Goal: Task Accomplishment & Management: Manage account settings

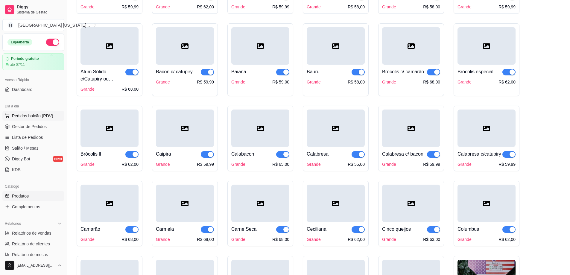
click at [37, 113] on span "Pedidos balcão (PDV)" at bounding box center [32, 116] width 41 height 6
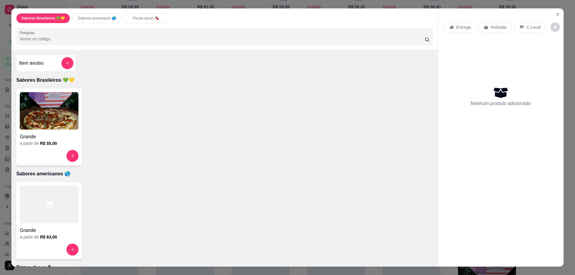
click at [1, 95] on div "Sabores Brasileiros 💚💛 Sabores americanos 🌎 Pizzas doces 🍫 Pesquisa Item avulso…" at bounding box center [287, 137] width 575 height 275
click at [555, 13] on icon "Close" at bounding box center [557, 14] width 5 height 5
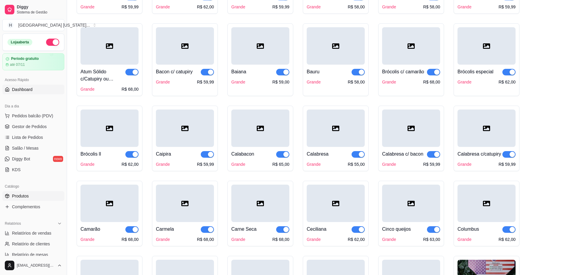
click at [23, 93] on link "Dashboard" at bounding box center [33, 90] width 62 height 10
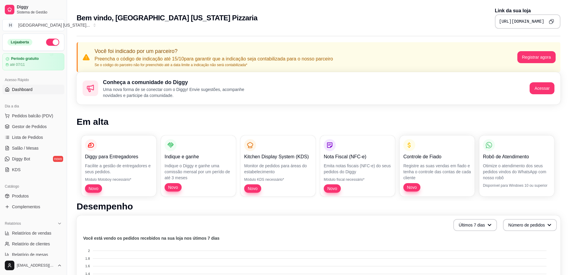
click at [551, 20] on icon "Copy to clipboard" at bounding box center [552, 20] width 3 height 3
click at [233, 16] on div "Bem vindo, Houston Texas Pizzaria Link da sua loja https://diggy.menu/68e6bcf67…" at bounding box center [319, 18] width 484 height 22
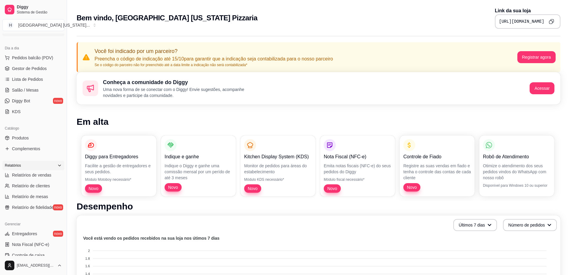
scroll to position [60, 0]
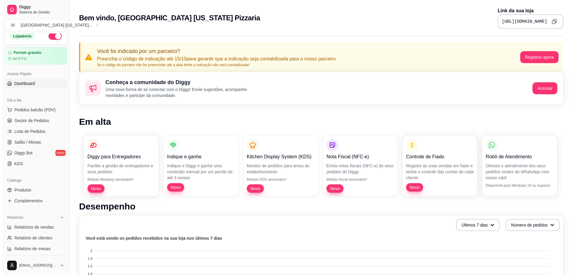
scroll to position [0, 0]
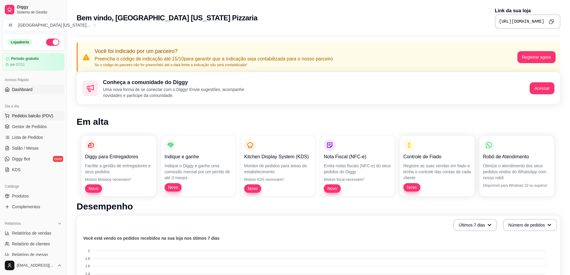
click at [35, 116] on span "Pedidos balcão (PDV)" at bounding box center [32, 116] width 41 height 6
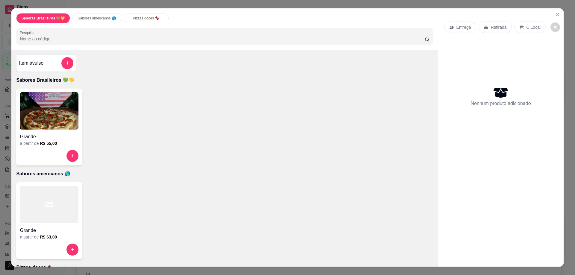
click at [35, 116] on img at bounding box center [49, 110] width 59 height 37
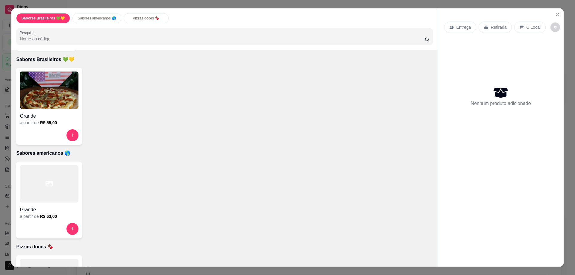
scroll to position [60, 0]
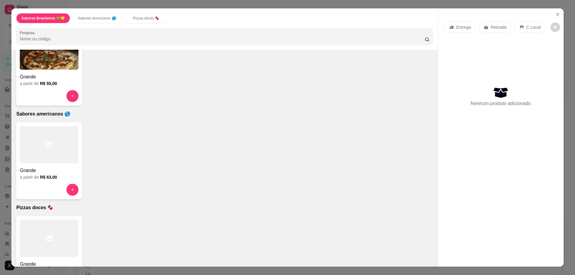
click at [48, 145] on icon at bounding box center [49, 144] width 7 height 7
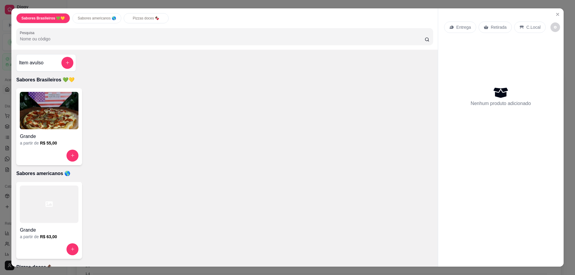
scroll to position [0, 0]
click at [0, 218] on div "Sabores Brasileiros 💚💛 Sabores americanos 🌎 Pizzas doces 🍫 Pesquisa Item avulso…" at bounding box center [287, 137] width 575 height 275
click at [557, 14] on icon "Close" at bounding box center [557, 14] width 5 height 5
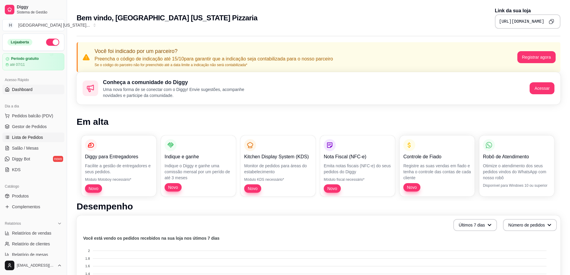
click at [29, 141] on link "Lista de Pedidos" at bounding box center [33, 138] width 62 height 10
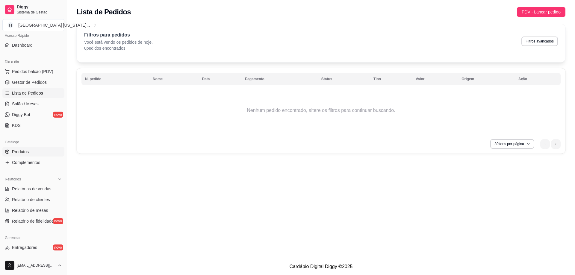
scroll to position [60, 0]
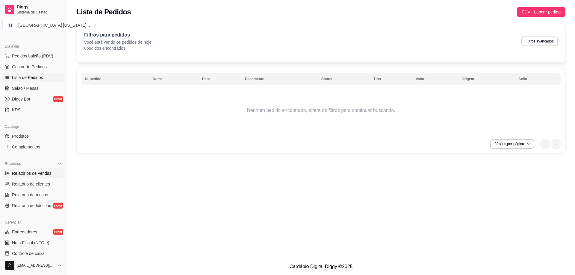
click at [32, 173] on span "Relatórios de vendas" at bounding box center [32, 173] width 40 height 6
select select "ALL"
select select "0"
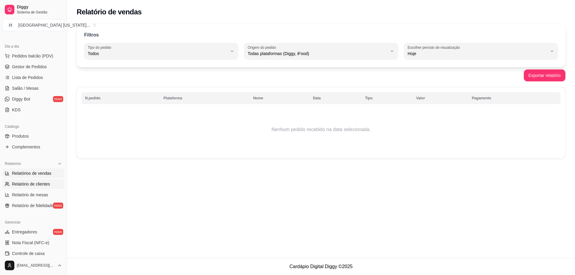
click at [35, 184] on span "Relatório de clientes" at bounding box center [31, 184] width 38 height 6
select select "30"
select select "HIGHEST_TOTAL_SPENT_WITH_ORDERS"
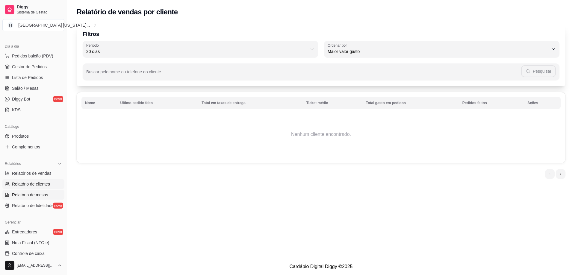
click at [36, 194] on span "Relatório de mesas" at bounding box center [30, 195] width 36 height 6
select select "TOTAL_OF_ORDERS"
select select "7"
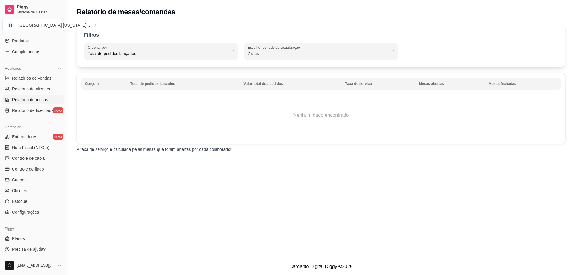
scroll to position [156, 0]
click at [41, 166] on span "Controle de fiado" at bounding box center [28, 169] width 32 height 6
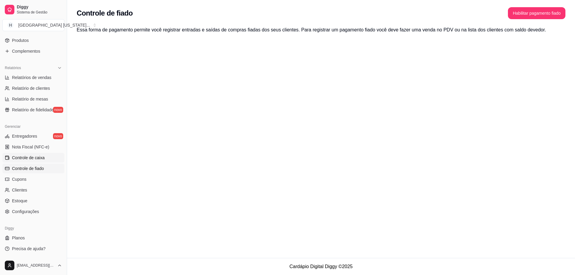
click at [38, 160] on span "Controle de caixa" at bounding box center [28, 158] width 33 height 6
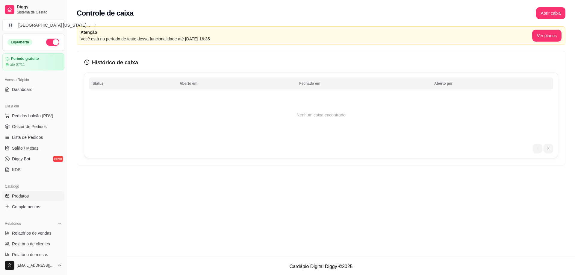
click at [41, 196] on link "Produtos" at bounding box center [33, 196] width 62 height 10
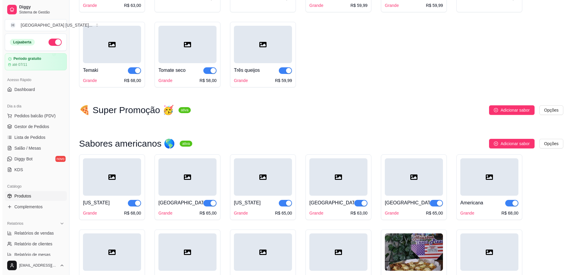
scroll to position [778, 0]
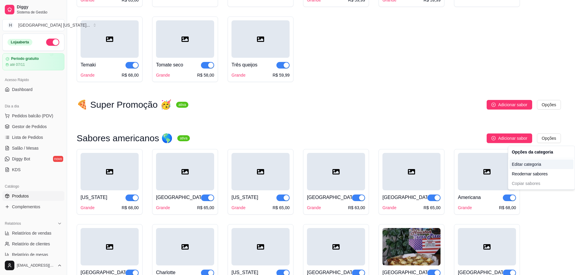
click at [539, 161] on div "Editar categoria" at bounding box center [541, 165] width 64 height 10
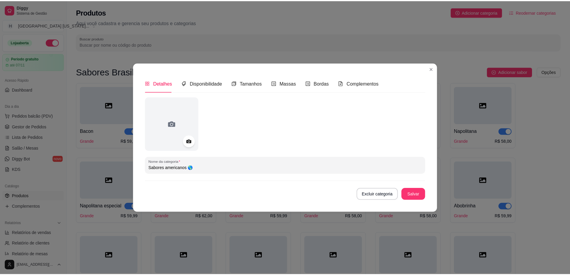
scroll to position [781, 0]
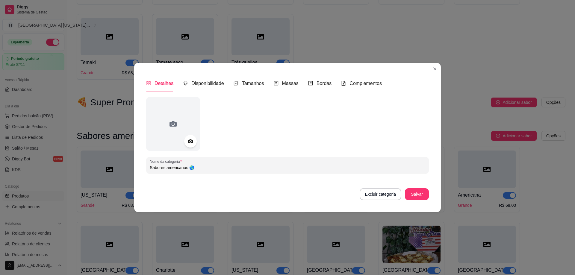
click at [190, 145] on icon at bounding box center [190, 141] width 7 height 7
click at [190, 140] on icon at bounding box center [190, 141] width 5 height 4
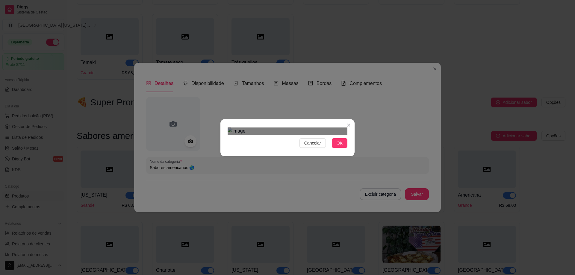
click at [281, 202] on div "Use the arrow keys to move the crop selection area" at bounding box center [282, 256] width 108 height 108
click at [351, 150] on div "Cancelar OK" at bounding box center [287, 137] width 134 height 25
click at [316, 196] on div "Use the arrow keys to move the crop selection area" at bounding box center [288, 256] width 120 height 120
click at [334, 148] on button "OK" at bounding box center [340, 143] width 16 height 10
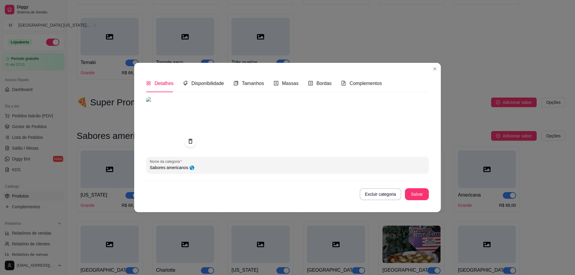
click at [191, 119] on img at bounding box center [173, 124] width 54 height 54
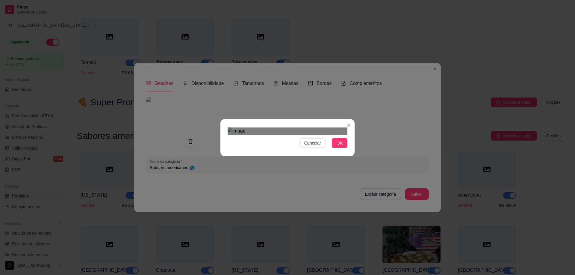
click at [253, 225] on div "Use the arrow keys to move the crop selection area" at bounding box center [282, 279] width 108 height 108
click at [340, 146] on span "OK" at bounding box center [340, 143] width 6 height 7
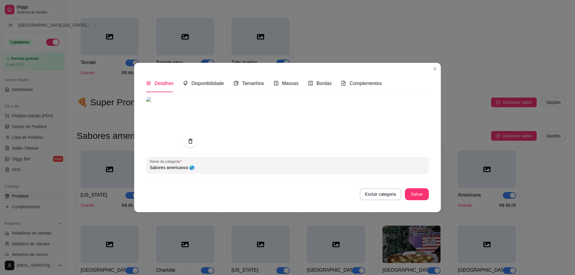
click at [421, 198] on button "Salvar" at bounding box center [417, 194] width 24 height 12
click at [418, 195] on button "Salvar" at bounding box center [417, 194] width 24 height 12
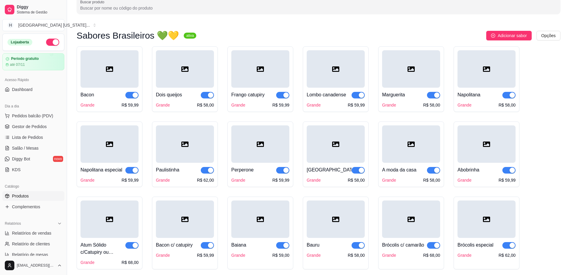
scroll to position [0, 0]
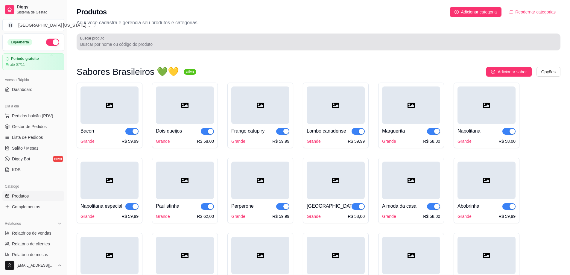
click at [140, 49] on div "Buscar produto" at bounding box center [319, 42] width 484 height 17
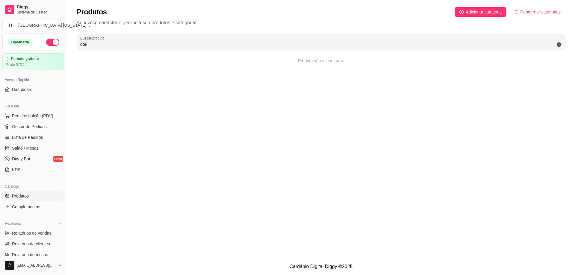
type input "dori"
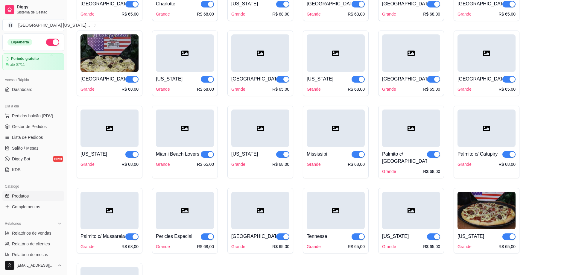
scroll to position [1018, 0]
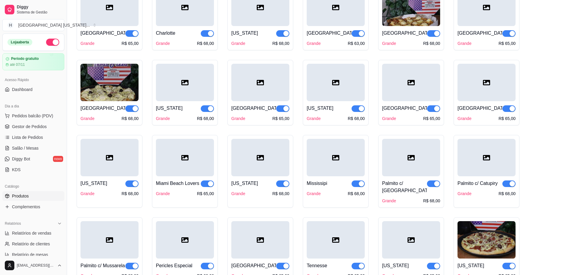
click at [103, 84] on img at bounding box center [110, 82] width 58 height 37
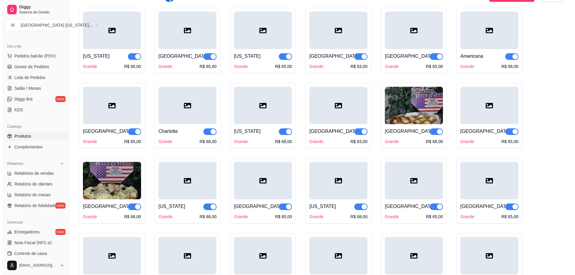
scroll to position [710, 0]
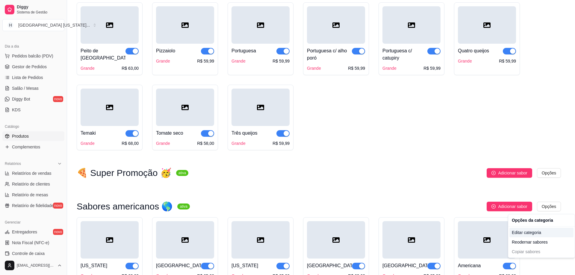
click at [542, 234] on div "Editar categoria" at bounding box center [541, 233] width 64 height 10
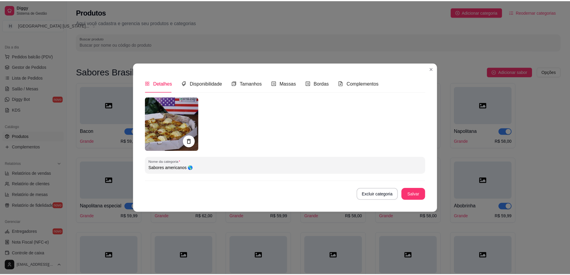
scroll to position [781, 0]
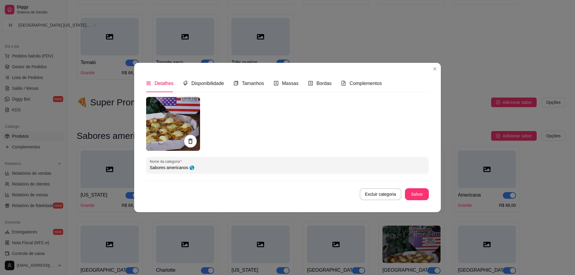
click at [192, 138] on icon at bounding box center [190, 141] width 7 height 7
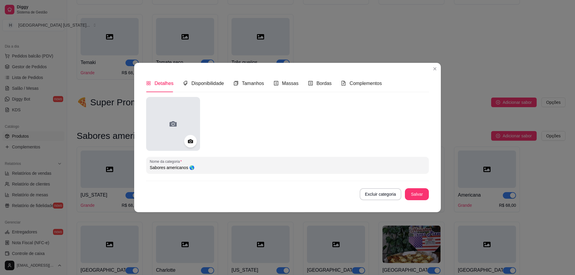
click at [173, 123] on icon at bounding box center [173, 124] width 10 height 10
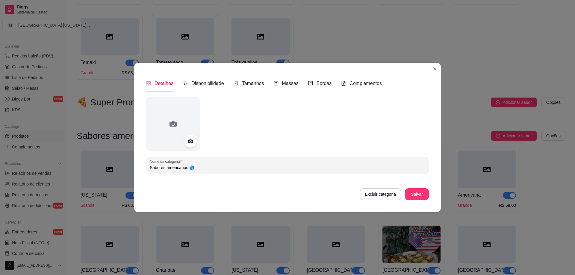
click at [189, 139] on icon at bounding box center [190, 141] width 7 height 7
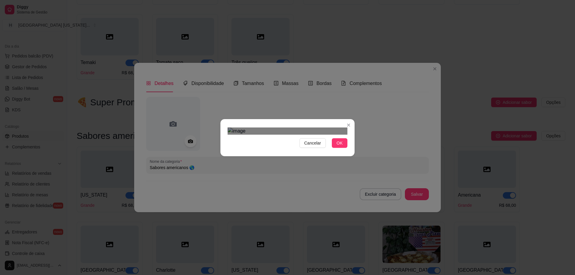
click at [310, 184] on div "Use the arrow keys to move the crop selection area" at bounding box center [288, 238] width 108 height 108
click at [341, 148] on button "OK" at bounding box center [340, 143] width 16 height 10
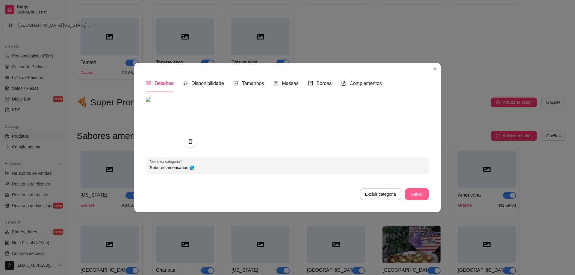
click at [417, 193] on button "Salvar" at bounding box center [417, 194] width 24 height 12
click at [417, 195] on button "Salvar" at bounding box center [416, 194] width 23 height 12
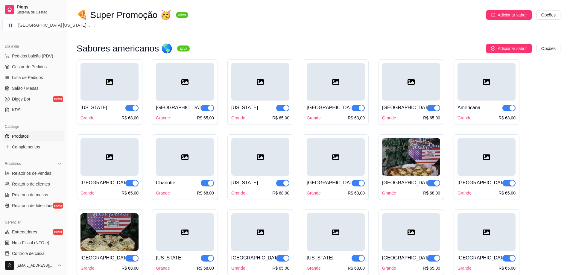
scroll to position [931, 0]
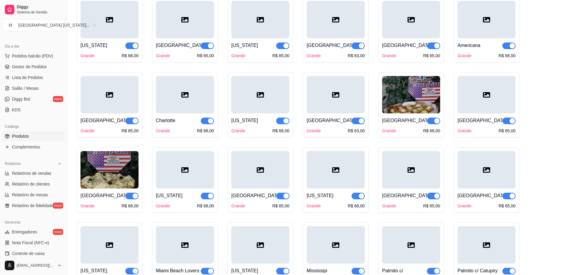
click at [95, 176] on img at bounding box center [110, 169] width 58 height 37
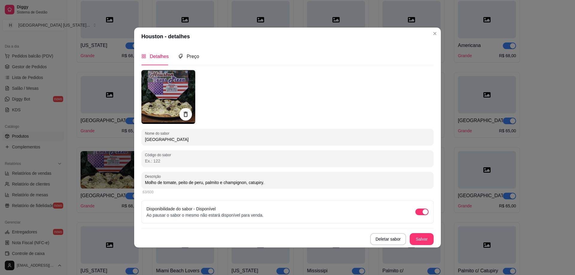
click at [187, 115] on icon at bounding box center [186, 114] width 4 height 5
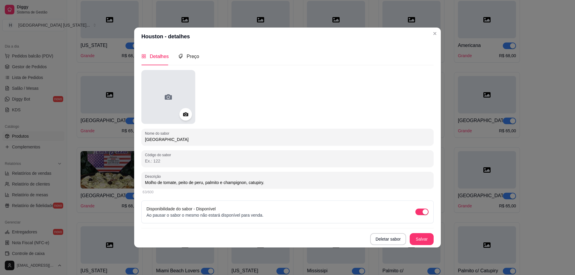
click at [176, 96] on div at bounding box center [168, 97] width 54 height 54
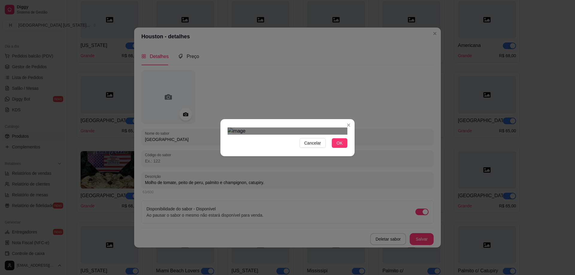
click at [270, 149] on div "Use the arrow keys to move the crop selection area" at bounding box center [282, 203] width 108 height 108
click at [362, 235] on div "Cancelar OK" at bounding box center [287, 137] width 575 height 275
click at [306, 189] on div "Use the arrow keys to move the crop selection area" at bounding box center [288, 249] width 120 height 120
click at [342, 148] on button "OK" at bounding box center [340, 143] width 16 height 10
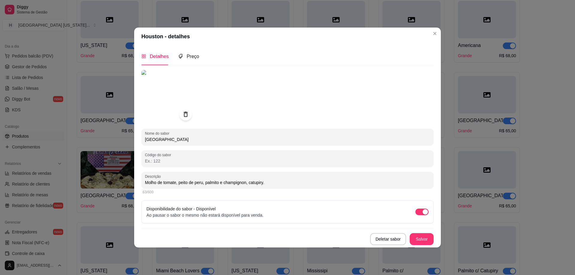
click at [185, 111] on icon at bounding box center [185, 114] width 7 height 7
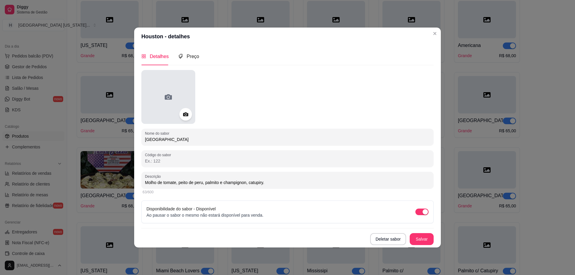
click at [172, 99] on icon at bounding box center [168, 97] width 10 height 10
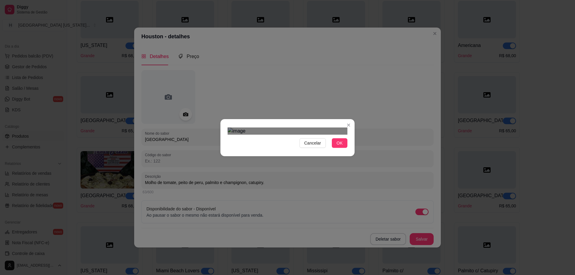
click at [286, 188] on div "Use the arrow keys to move the crop selection area" at bounding box center [288, 242] width 108 height 108
click at [238, 193] on div "Use the arrow keys to move the crop selection area" at bounding box center [292, 247] width 108 height 108
click at [282, 194] on div "Use the arrow keys to move the crop selection area" at bounding box center [282, 248] width 108 height 108
click at [237, 128] on div at bounding box center [288, 131] width 120 height 7
click at [284, 194] on div "Use the arrow keys to move the crop selection area" at bounding box center [286, 242] width 97 height 97
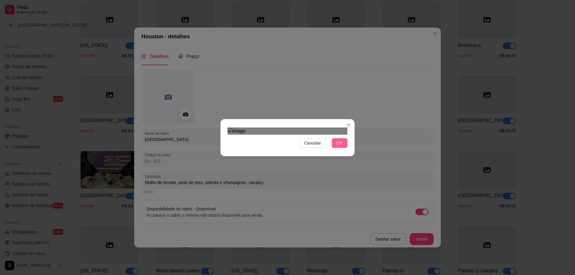
click at [337, 146] on span "OK" at bounding box center [340, 143] width 6 height 7
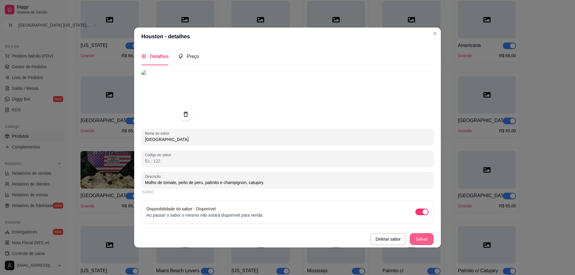
click at [419, 238] on button "Salvar" at bounding box center [422, 239] width 24 height 12
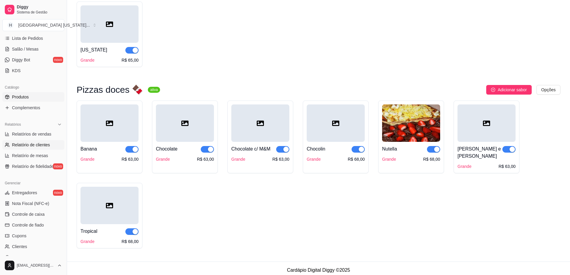
scroll to position [156, 0]
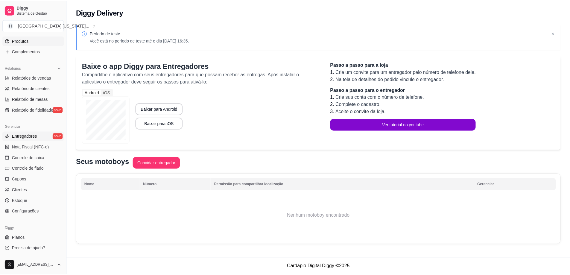
scroll to position [96, 0]
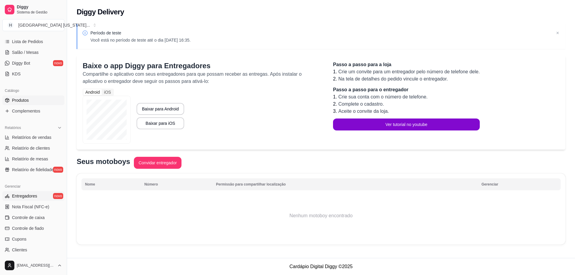
click at [22, 99] on span "Produtos" at bounding box center [20, 100] width 17 height 6
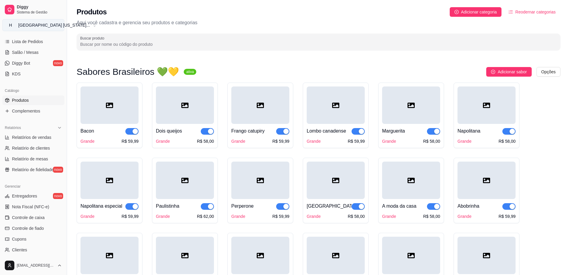
click at [31, 26] on div "Houston Texas ..." at bounding box center [54, 25] width 72 height 6
click at [44, 5] on span "Diggy" at bounding box center [39, 6] width 45 height 5
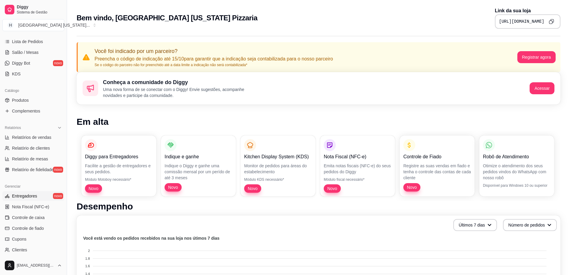
scroll to position [156, 0]
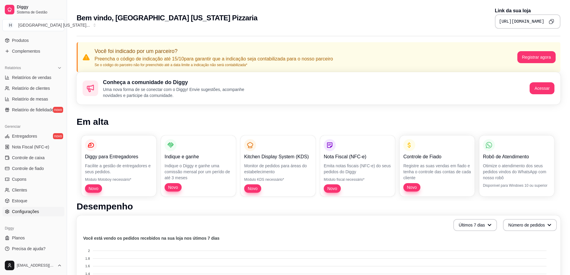
click at [33, 213] on span "Configurações" at bounding box center [25, 212] width 27 height 6
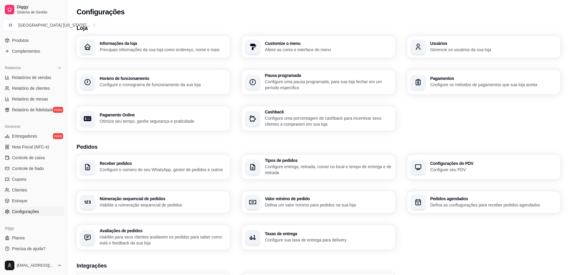
click at [337, 44] on h3 "Customize o menu" at bounding box center [328, 43] width 127 height 4
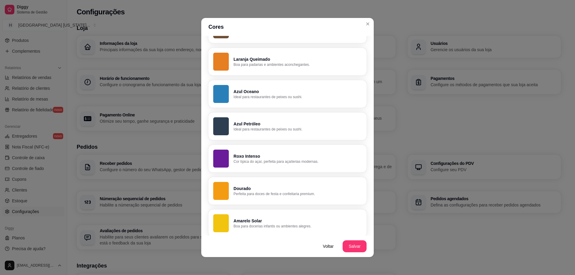
scroll to position [221, 0]
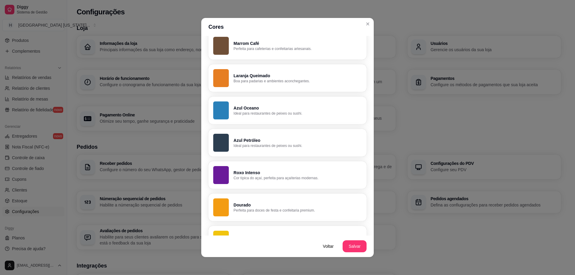
click at [278, 144] on p "Ideal para restaurantes de peixes ou sushi." at bounding box center [298, 145] width 128 height 5
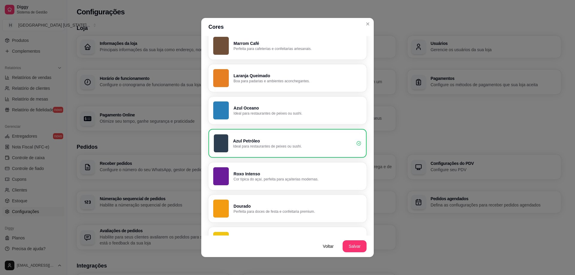
click at [357, 244] on button "Salvar" at bounding box center [355, 246] width 24 height 12
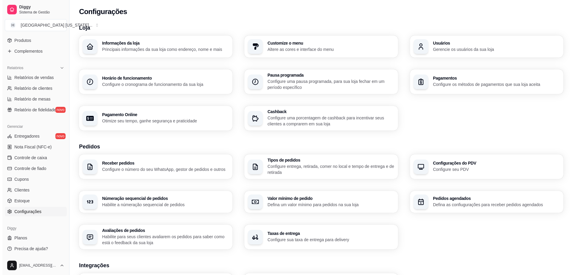
scroll to position [0, 0]
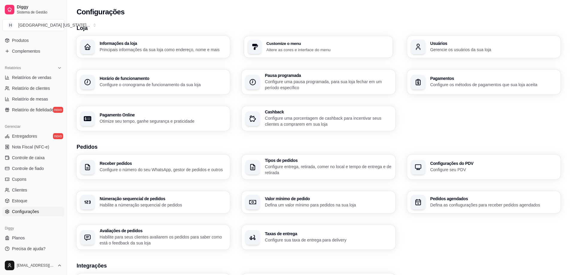
click at [313, 51] on p "Altere as cores e interface do menu" at bounding box center [328, 50] width 123 height 6
click at [164, 46] on div "Informações da loja Principais informações da sua loja como endereço, nome e ma…" at bounding box center [163, 46] width 127 height 11
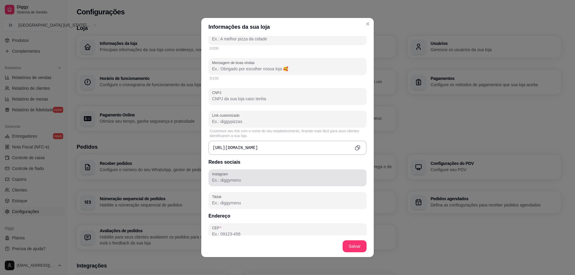
scroll to position [151, 0]
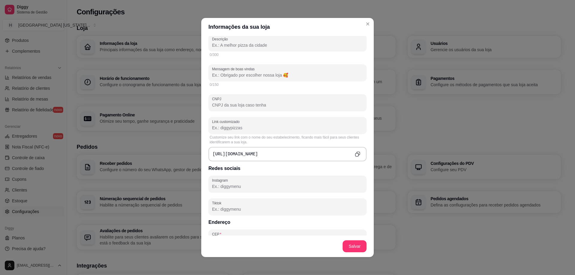
click at [274, 153] on div "https://diggy.menu/" at bounding box center [287, 154] width 158 height 14
click at [251, 122] on div at bounding box center [287, 125] width 151 height 12
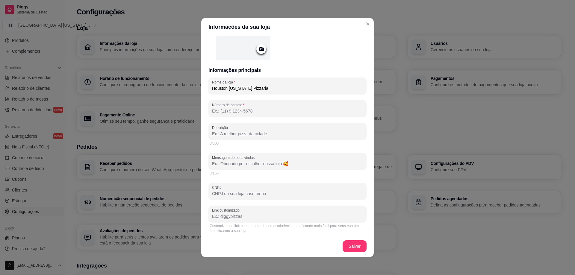
scroll to position [61, 0]
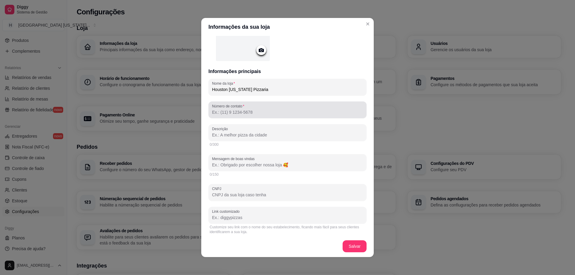
click at [273, 111] on input "Número de contato" at bounding box center [287, 112] width 151 height 6
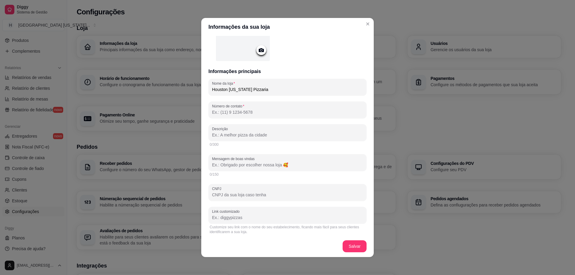
paste input "(11) 9 5832-5421"
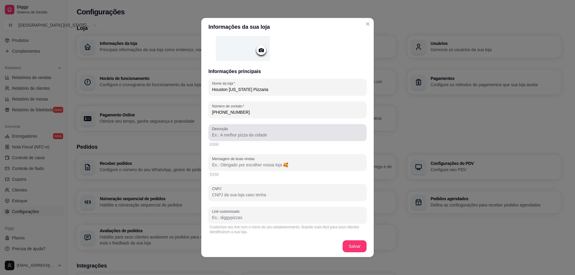
type input "(11) 9 5832-5421"
click at [245, 137] on input "Descrição" at bounding box center [287, 135] width 151 height 6
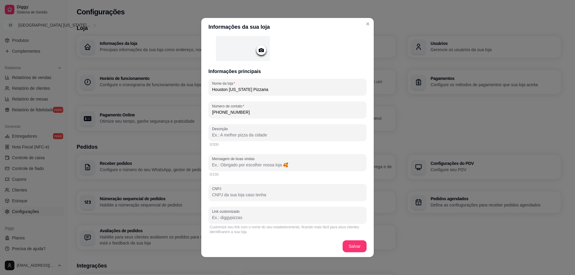
click at [263, 135] on input "Descrição" at bounding box center [287, 135] width 151 height 6
paste input "Tá com fome? Então vem de pizza raiz estilo Texas"
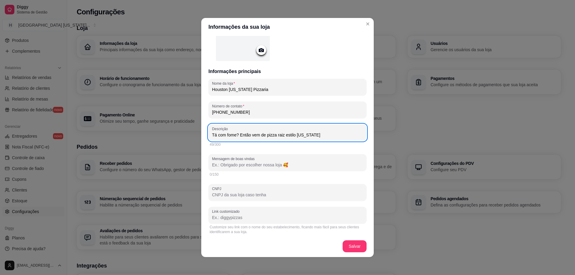
drag, startPoint x: 321, startPoint y: 130, endPoint x: 60, endPoint y: 134, distance: 260.8
click at [60, 134] on div "Informações da sua loja Informações principais Nome da loja Houston Texas Pizza…" at bounding box center [287, 137] width 575 height 275
drag, startPoint x: 304, startPoint y: 140, endPoint x: 129, endPoint y: 143, distance: 174.6
click at [129, 143] on div "Informações da sua loja Informações principais Nome da loja Houston Texas Pizza…" at bounding box center [287, 137] width 575 height 275
paste input "🍕 Bem-vindo à Houston Texas! É um prazer ter você com a gente. Aqui, cada pizza…"
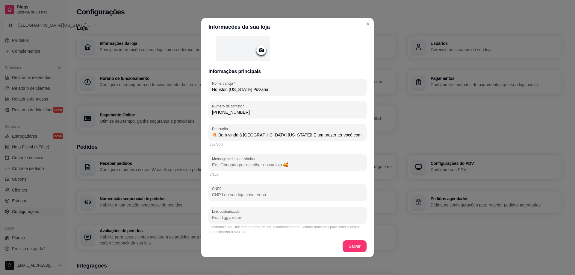
scroll to position [0, 331]
click at [277, 136] on input "🍕 Bem-vindo à Houston Texas! É um prazer ter você com a gente. Aqui, cada pizza…" at bounding box center [287, 135] width 151 height 6
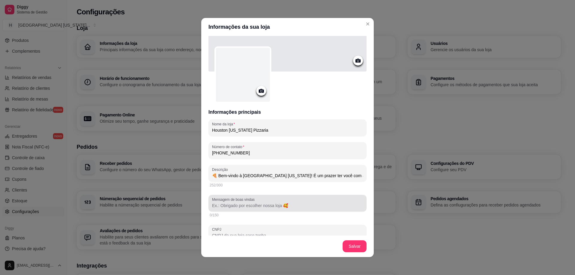
scroll to position [30, 0]
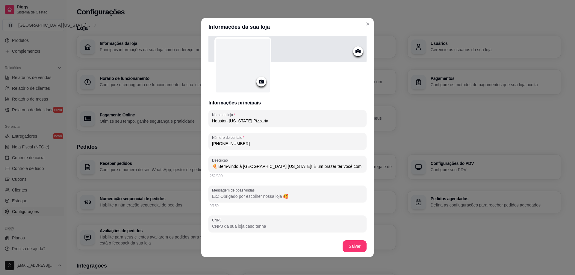
click at [214, 168] on input "🍕 Bem-vindo à Houston Texas! É um prazer ter você com a gente. Aqui, cada pizza…" at bounding box center [287, 166] width 151 height 6
paste input "🤠"
drag, startPoint x: 318, startPoint y: 166, endPoint x: 403, endPoint y: 167, distance: 85.6
click at [403, 167] on div "Informações da sua loja Informações principais Nome da loja Houston Texas Pizza…" at bounding box center [287, 137] width 575 height 275
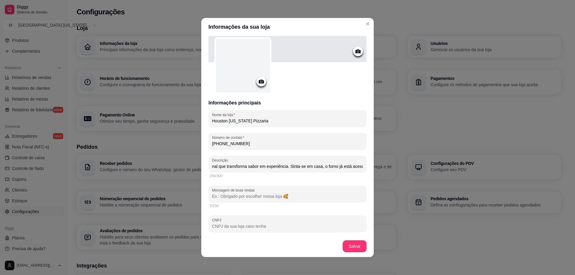
type input "🍕🤠 Bem-vindo à Houston Texas! É um prazer ter você com a gente. Aqui, cada pizz…"
click at [250, 196] on input "Mensagem de boas vindas" at bounding box center [287, 196] width 151 height 6
click at [252, 167] on input "🍕🤠 Bem-vindo à Houston Texas! É um prazer ter você com a gente. Aqui, cada pizz…" at bounding box center [287, 166] width 151 height 6
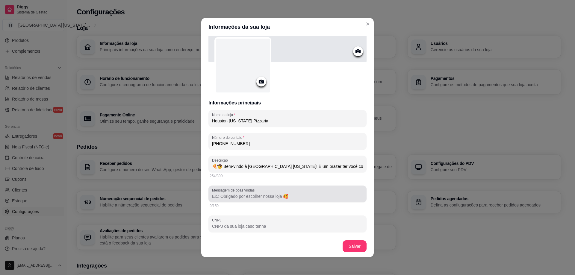
click at [249, 195] on input "Mensagem de boas vindas" at bounding box center [287, 196] width 151 height 6
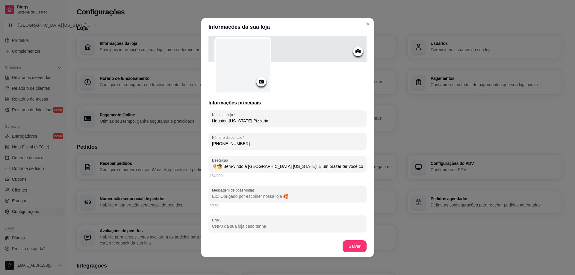
drag, startPoint x: 325, startPoint y: 166, endPoint x: 267, endPoint y: 166, distance: 57.2
click at [267, 166] on input "🍕🤠 Bem-vindo à Houston Texas! É um prazer ter você com a gente. Aqui, cada pizz…" at bounding box center [287, 166] width 151 height 6
click at [317, 164] on input "🍕🤠 Bem-vindo à Houston Texas! É um prazer ter você com a gente. Aqui, cada pizz…" at bounding box center [287, 166] width 151 height 6
click at [272, 169] on input "🍕🤠 Bem-vindo à Houston Texas! É um prazer ter você com a gente. Aqui, cada pizz…" at bounding box center [287, 166] width 151 height 6
click at [262, 199] on input "Mensagem de boas vindas" at bounding box center [287, 196] width 151 height 6
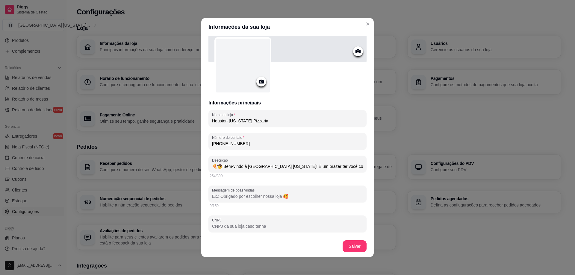
paste input "🍕🤠 Bem-vindo à Houston Texas! É um prazer ter você com a gente. Aqui, cada pizz…"
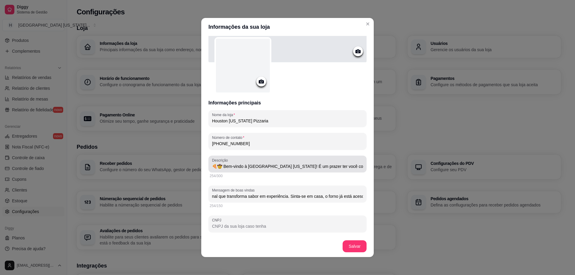
type input "🍕🤠 Bem-vindo à Houston Texas! É um prazer ter você com a gente. Aqui, cada pizz…"
click at [232, 160] on div "🍕🤠 Bem-vindo à Houston Texas! É um prazer ter você com a gente. Aqui, cada pizz…" at bounding box center [287, 164] width 151 height 12
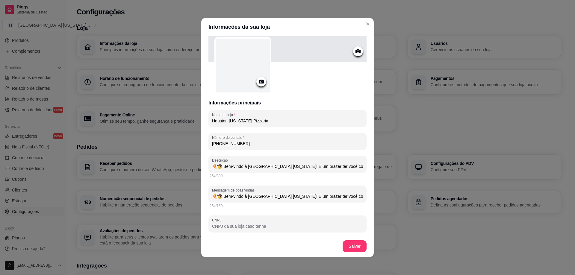
click at [264, 165] on input "🍕🤠 Bem-vindo à Houston Texas! É um prazer ter você com a gente. Aqui, cada pizz…" at bounding box center [287, 166] width 151 height 6
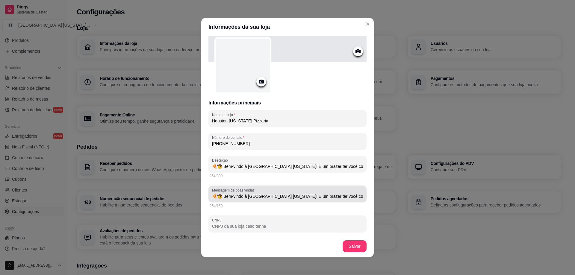
click at [302, 186] on div "Mensagem de boas vindas 🍕🤠 Bem-vindo à Houston Texas! É um prazer ter você com …" at bounding box center [287, 194] width 158 height 17
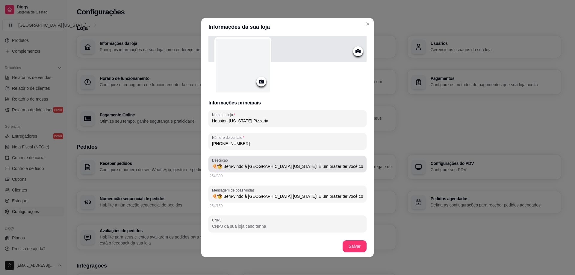
click at [316, 165] on input "🍕🤠 Bem-vindo à Houston Texas! É um prazer ter você com a gente. Aqui, cada pizz…" at bounding box center [287, 166] width 151 height 6
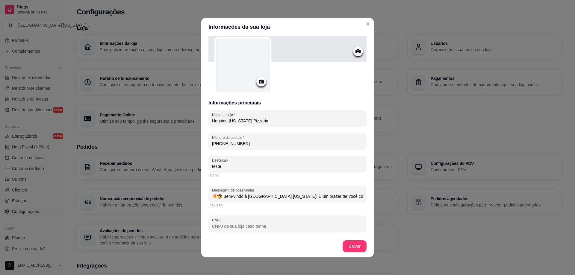
type input "teste"
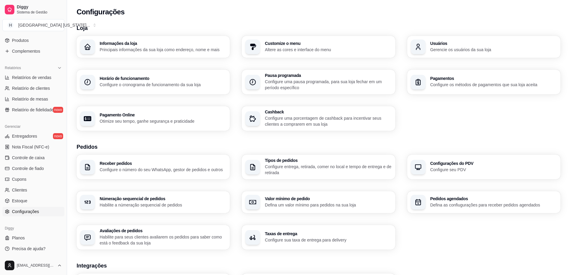
click at [555, 223] on div "Receber pedidos Configure o número do seu WhatsApp, gestor de pedidos e outros …" at bounding box center [319, 202] width 484 height 95
click at [456, 253] on div "Loja Informações da loja Principais informações da sua loja como endereço, nome…" at bounding box center [319, 205] width 484 height 363
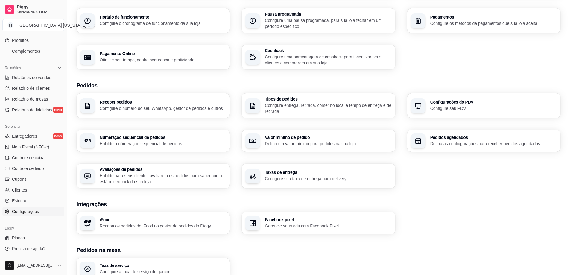
scroll to position [136, 0]
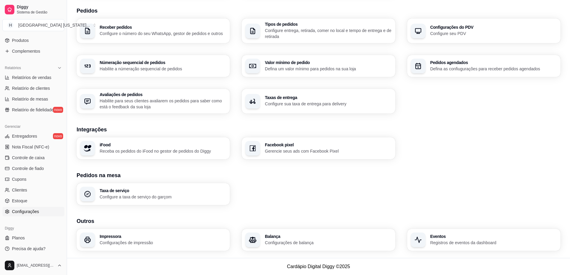
click at [161, 67] on p "Habilite a númeração sequencial de pedidos" at bounding box center [163, 69] width 127 height 6
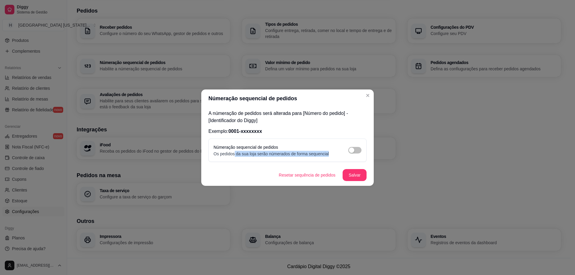
drag, startPoint x: 254, startPoint y: 154, endPoint x: 327, endPoint y: 156, distance: 72.8
click at [327, 156] on p "Os pedidos da sua loja serão númerados de forma sequencial" at bounding box center [270, 154] width 115 height 6
click at [351, 152] on div "button" at bounding box center [351, 150] width 5 height 5
click at [353, 170] on button "Salvar" at bounding box center [355, 175] width 24 height 12
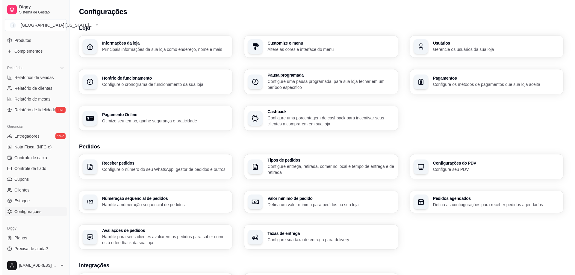
scroll to position [0, 0]
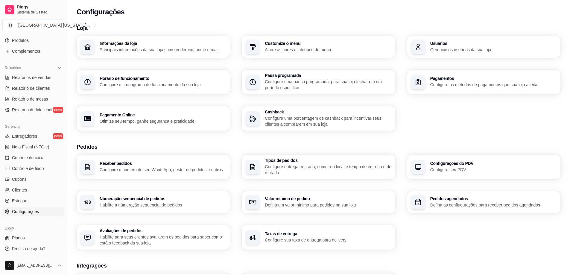
click at [193, 44] on h3 "Informações da loja" at bounding box center [163, 43] width 127 height 4
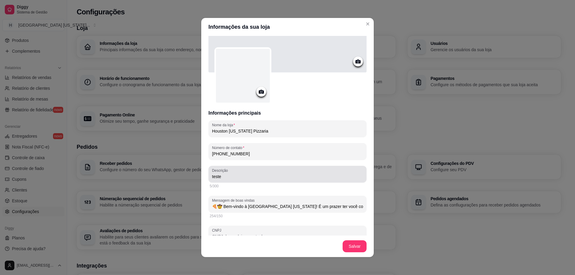
scroll to position [30, 0]
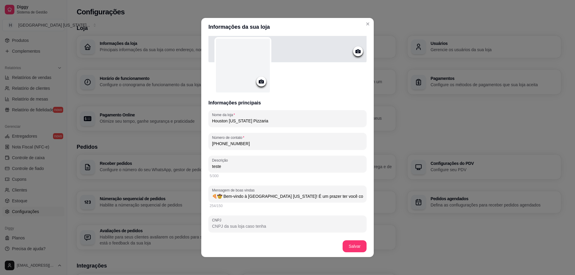
click at [251, 171] on div "Descrição teste" at bounding box center [287, 164] width 158 height 17
paste input "🍕 Houston Texas Pizzaria Artesanal, saborosa e feita pra quem entende de pizza …"
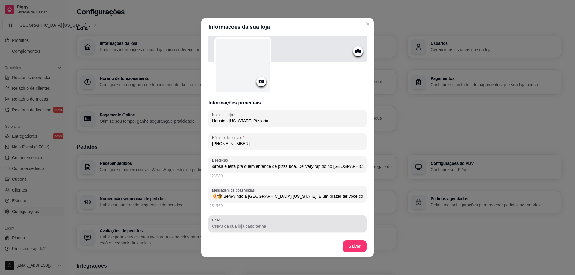
type input "🍕 Houston Texas Pizzaria Artesanal, saborosa e feita pra quem entende de pizza …"
click at [293, 220] on div at bounding box center [287, 224] width 151 height 12
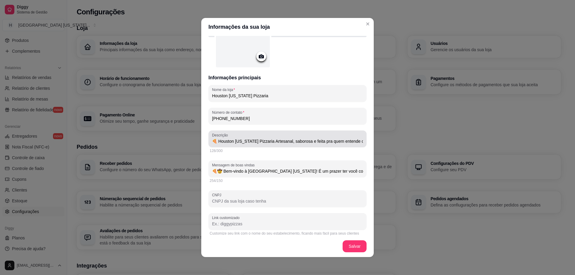
scroll to position [90, 0]
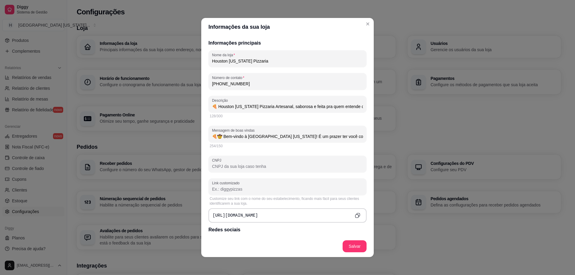
click at [250, 191] on input "Link customizado" at bounding box center [287, 189] width 151 height 6
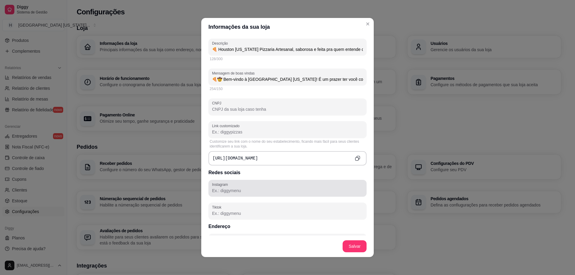
scroll to position [150, 0]
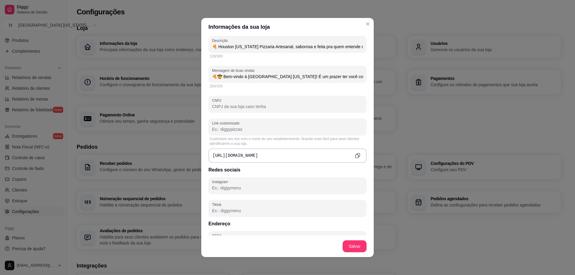
click at [237, 126] on div at bounding box center [287, 127] width 151 height 12
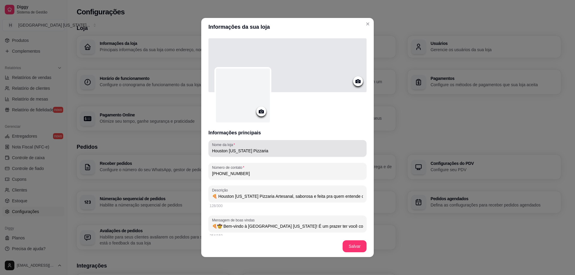
click at [267, 154] on div "Houston Texas Pizzaria" at bounding box center [287, 149] width 151 height 12
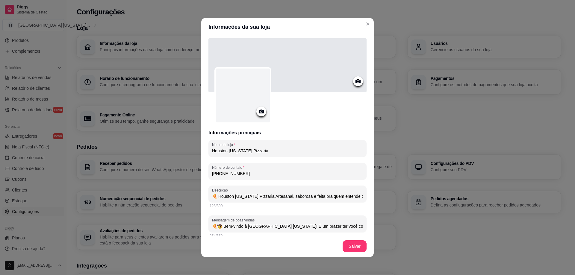
drag, startPoint x: 259, startPoint y: 151, endPoint x: 161, endPoint y: 152, distance: 97.9
click at [161, 152] on div "Informações da sua loja Informações principais Nome da loja Houston Texas Pizza…" at bounding box center [287, 137] width 575 height 275
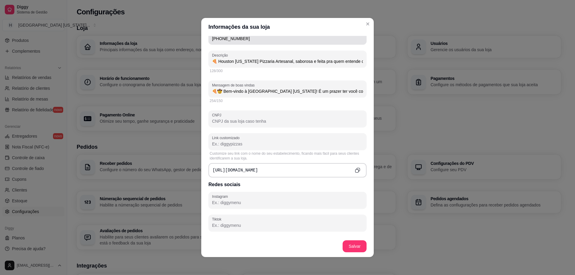
scroll to position [150, 0]
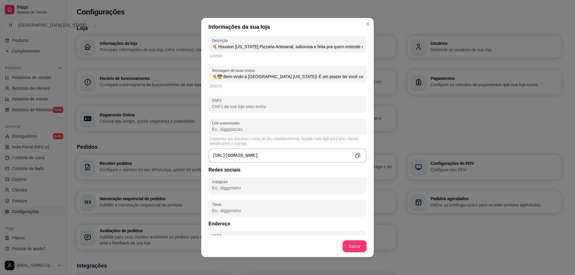
click at [256, 133] on div "Link customizado" at bounding box center [287, 127] width 158 height 17
paste input "houston-texaspizzaria"
drag, startPoint x: 225, startPoint y: 131, endPoint x: 238, endPoint y: 129, distance: 12.9
click at [236, 129] on input "houston-texaspizzaria" at bounding box center [287, 129] width 151 height 6
click at [225, 131] on input "houston-pizzaria" at bounding box center [287, 129] width 151 height 6
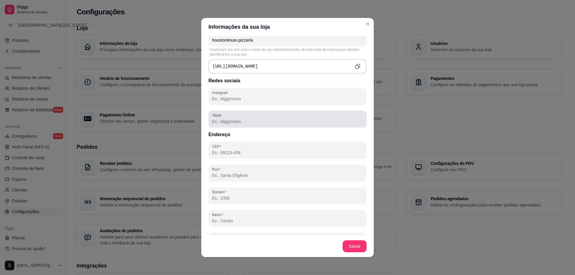
scroll to position [240, 0]
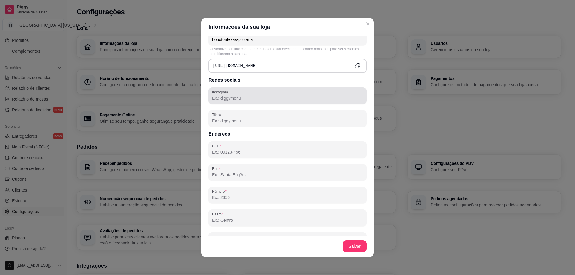
type input "houstontexas-pizzaria"
click at [236, 101] on input "Instagram" at bounding box center [287, 98] width 151 height 6
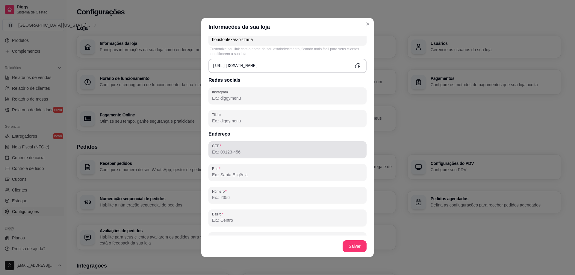
drag, startPoint x: 257, startPoint y: 151, endPoint x: 261, endPoint y: 147, distance: 5.1
click at [257, 151] on input "CEP" at bounding box center [287, 152] width 151 height 6
click at [249, 119] on input "Tiktok" at bounding box center [287, 121] width 151 height 6
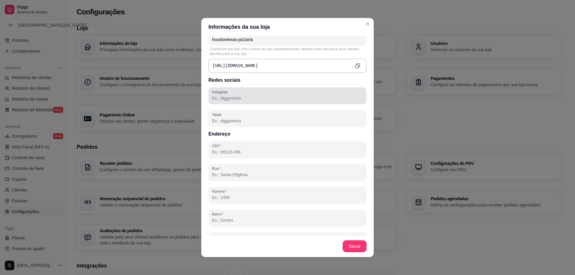
click at [252, 99] on input "Instagram" at bounding box center [287, 98] width 151 height 6
paste input "https://www.instagram.com/houstontexaspizzas/"
type input "https://www.instagram.com/houstontexaspizzas/"
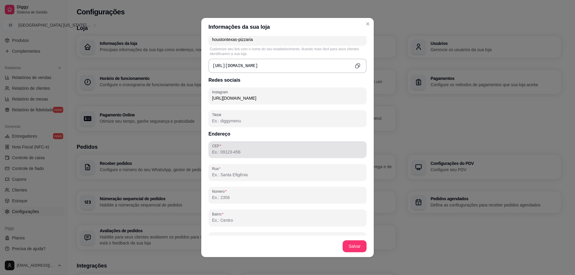
click at [237, 153] on input "CEP" at bounding box center [287, 152] width 151 height 6
paste input "08122-140"
type input "08122-140"
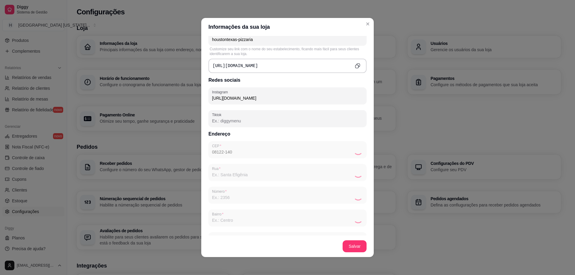
type input "Rua Manuel Lemes da Silva"
type input "Jardim das Oliveiras"
type input "São Paulo"
type input "SP"
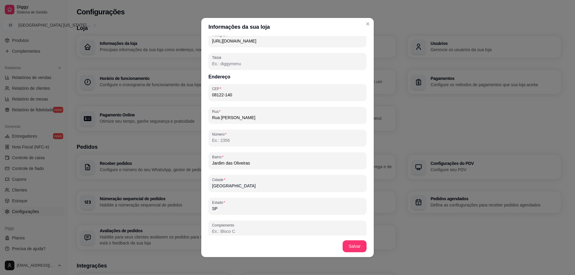
scroll to position [299, 0]
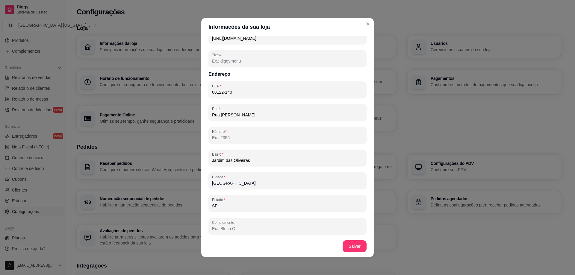
click at [244, 136] on input "Número" at bounding box center [287, 138] width 151 height 6
paste input "61"
type input "61"
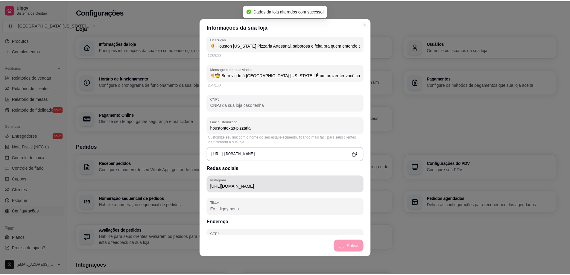
scroll to position [1, 0]
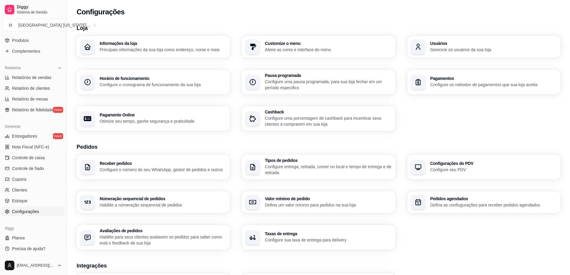
click at [459, 135] on div "Loja Informações da loja Principais informações da sua loja como endereço, nome…" at bounding box center [319, 205] width 484 height 363
click at [137, 48] on p "Principais informações da sua loja como endereço, nome e mais" at bounding box center [163, 50] width 127 height 6
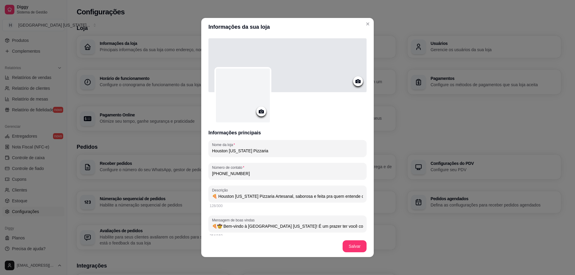
click at [354, 83] on icon at bounding box center [357, 81] width 7 height 7
click at [355, 80] on icon at bounding box center [357, 81] width 5 height 4
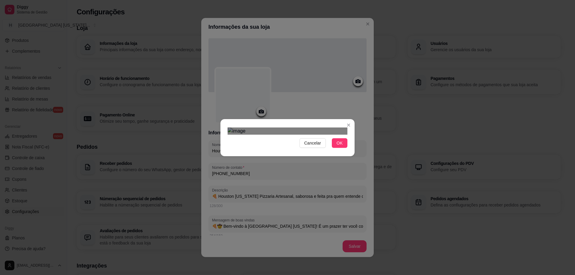
click at [253, 167] on div "Use the arrow keys to move the crop selection area" at bounding box center [282, 185] width 108 height 36
click at [382, 230] on div "Cancelar OK" at bounding box center [287, 137] width 575 height 275
click at [312, 230] on div "Use the arrow keys to move the crop selection area" at bounding box center [288, 250] width 120 height 40
click at [315, 146] on span "Cancelar" at bounding box center [312, 143] width 17 height 7
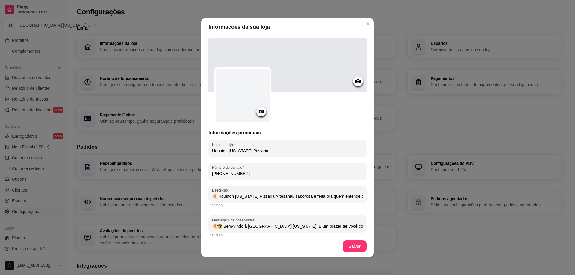
click at [354, 79] on icon at bounding box center [357, 81] width 7 height 7
click at [354, 85] on div at bounding box center [358, 81] width 10 height 10
click at [354, 79] on icon at bounding box center [357, 81] width 7 height 7
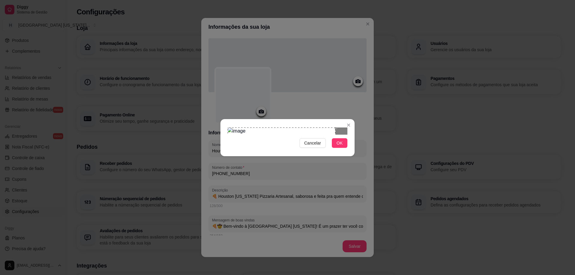
click at [275, 128] on div "Use the arrow keys to move the crop selection area" at bounding box center [282, 146] width 108 height 36
click at [374, 192] on div "Cancelar OK" at bounding box center [287, 137] width 575 height 275
click at [311, 138] on div "Use the arrow keys to move the crop selection area" at bounding box center [288, 158] width 120 height 40
click at [303, 155] on div "Use the arrow keys to move the crop selection area" at bounding box center [288, 175] width 120 height 40
click at [338, 146] on span "OK" at bounding box center [340, 143] width 6 height 7
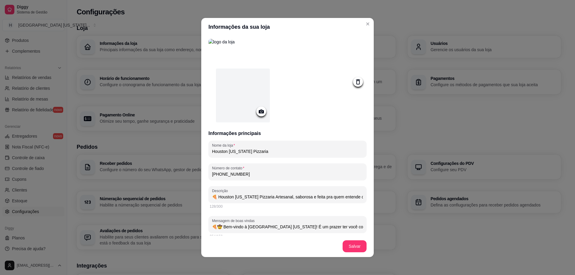
click at [261, 111] on icon at bounding box center [261, 112] width 5 height 4
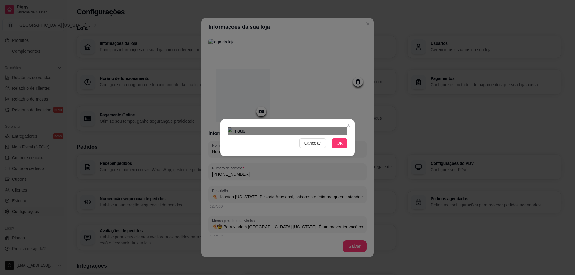
click at [307, 128] on div at bounding box center [288, 131] width 120 height 7
click at [283, 134] on div "Use the arrow keys to move the crop selection area" at bounding box center [272, 171] width 74 height 74
click at [339, 146] on span "OK" at bounding box center [340, 143] width 6 height 7
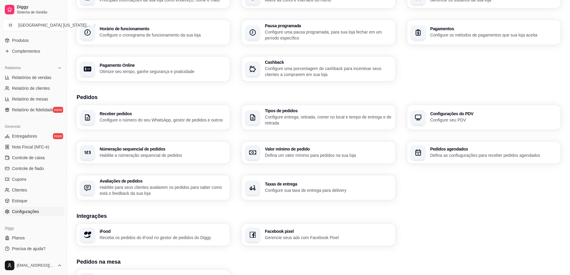
scroll to position [0, 0]
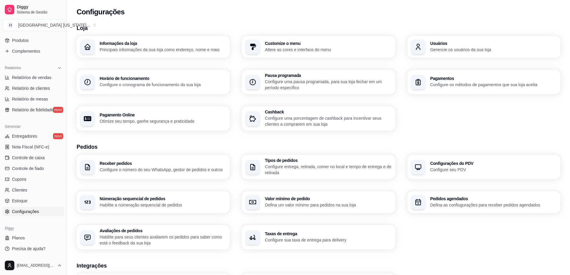
click at [337, 46] on div "Customize o menu Altere as cores e interface do menu" at bounding box center [328, 46] width 127 height 11
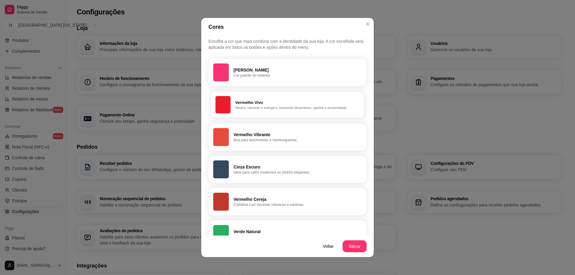
click at [271, 104] on p "Vermelho Vivo" at bounding box center [297, 103] width 124 height 6
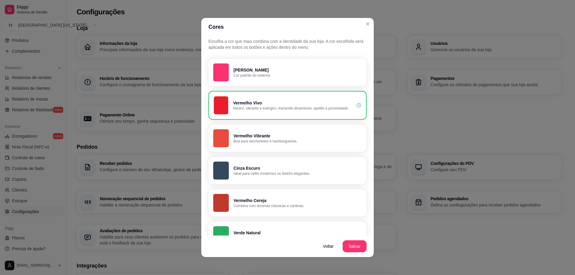
click at [368, 250] on footer "Voltar Salvar" at bounding box center [287, 247] width 172 height 22
click at [356, 248] on button "Salvar" at bounding box center [354, 247] width 23 height 12
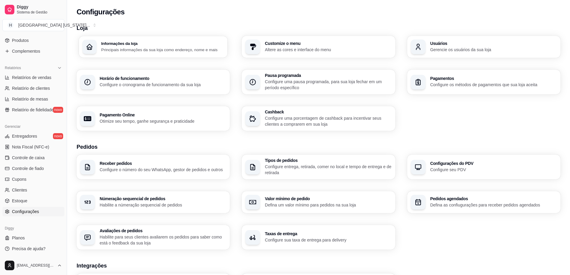
click at [169, 46] on div "Informações da loja Principais informações da sua loja como endereço, nome e ma…" at bounding box center [162, 46] width 123 height 11
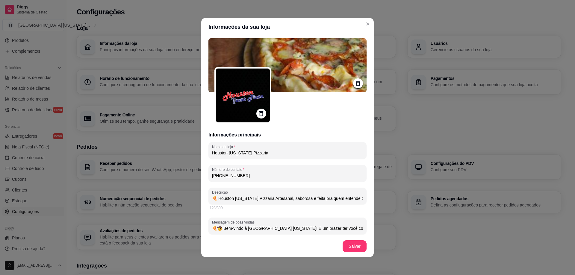
click at [225, 91] on img at bounding box center [243, 96] width 54 height 54
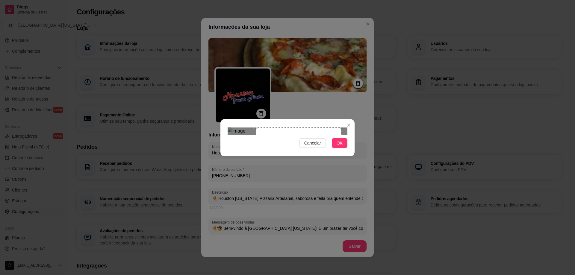
click at [241, 128] on div at bounding box center [288, 131] width 120 height 7
click at [271, 132] on div "Use the arrow keys to move the crop selection area" at bounding box center [274, 174] width 85 height 85
click at [245, 145] on div "Use the arrow keys to move the crop selection area" at bounding box center [281, 181] width 72 height 72
click at [278, 137] on div "Use the arrow keys to move the crop selection area" at bounding box center [272, 173] width 72 height 72
click at [298, 128] on div at bounding box center [288, 131] width 120 height 7
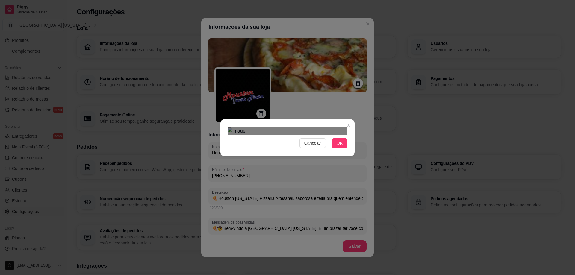
click at [282, 141] on div "Use the arrow keys to move the crop selection area" at bounding box center [272, 172] width 62 height 62
click at [341, 146] on span "OK" at bounding box center [340, 143] width 6 height 7
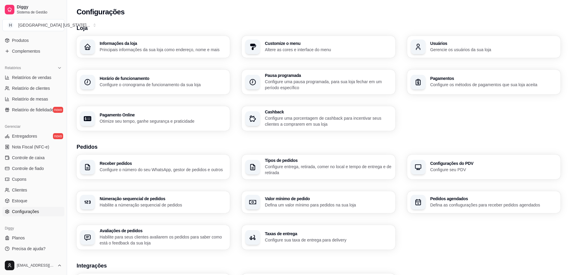
click at [171, 50] on p "Principais informações da sua loja como endereço, nome e mais" at bounding box center [163, 50] width 127 height 6
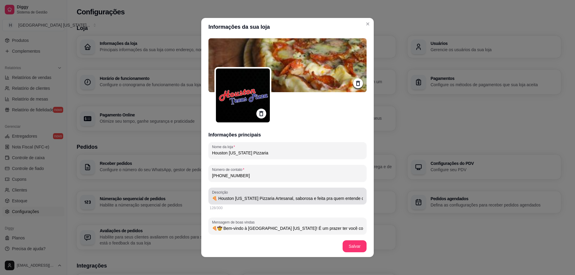
click at [276, 199] on input "🍕 Houston Texas Pizzaria Artesanal, saborosa e feita pra quem entende de pizza …" at bounding box center [287, 199] width 151 height 6
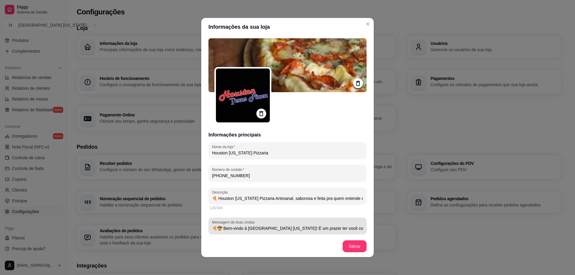
click at [253, 230] on input "🍕🤠 Bem-vindo à Houston Texas! É um prazer ter você com a gente. Aqui, cada pizz…" at bounding box center [287, 228] width 151 height 6
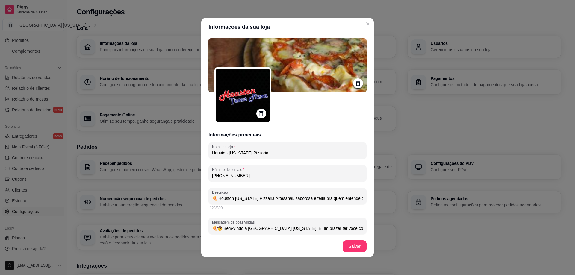
click at [262, 198] on input "🍕 Houston Texas Pizzaria Artesanal, saborosa e feita pra quem entende de pizza …" at bounding box center [287, 199] width 151 height 6
click at [280, 227] on input "🍕🤠 Bem-vindo à Houston Texas! É um prazer ter você com a gente. Aqui, cada pizz…" at bounding box center [287, 228] width 151 height 6
paste input "Houston Texas te dá as boas-vindas! Pode chegar e saborear. 🍕"
type input "🍕🤠 Houston Texas te dá as boas-vindas! Pode chegar e saborear. 🍕"
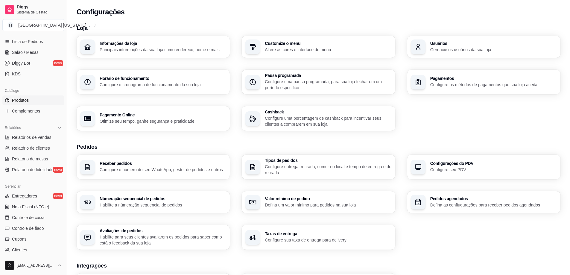
click at [35, 100] on link "Produtos" at bounding box center [33, 101] width 62 height 10
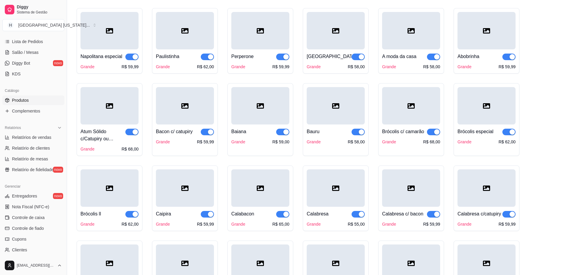
scroll to position [329, 0]
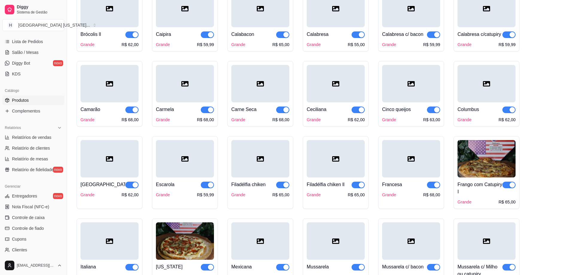
click at [39, 102] on link "Produtos" at bounding box center [33, 101] width 62 height 10
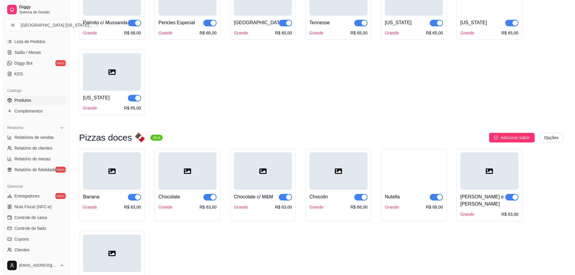
scroll to position [1287, 0]
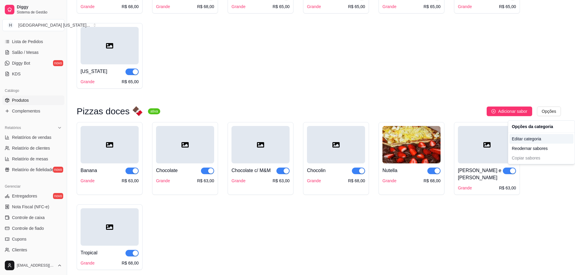
click at [552, 143] on div "Editar categoria" at bounding box center [541, 139] width 64 height 10
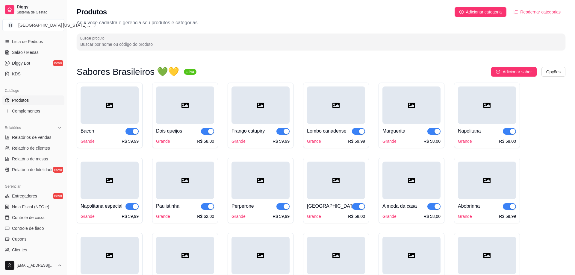
scroll to position [1264, 0]
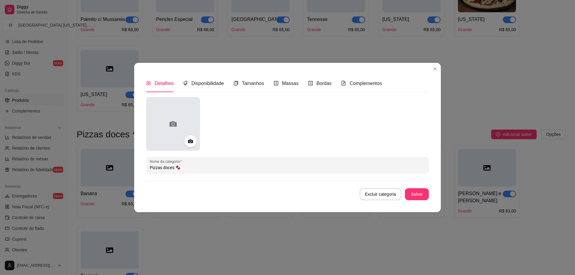
click at [197, 143] on div at bounding box center [173, 124] width 54 height 54
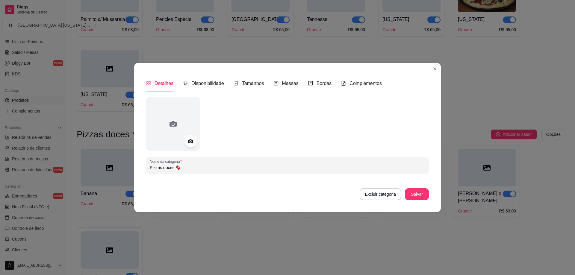
click at [190, 142] on circle at bounding box center [190, 141] width 1 height 1
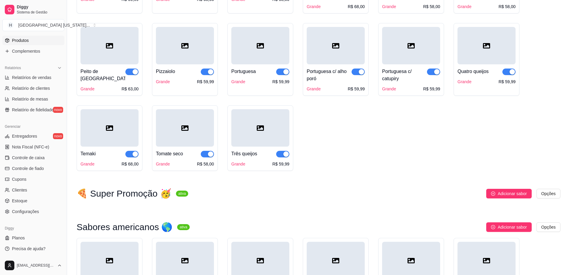
scroll to position [680, 0]
